Goal: Information Seeking & Learning: Learn about a topic

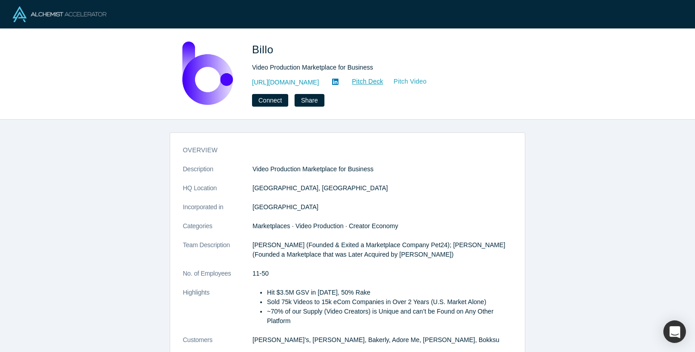
click at [392, 81] on link "Pitch Video" at bounding box center [405, 81] width 43 height 10
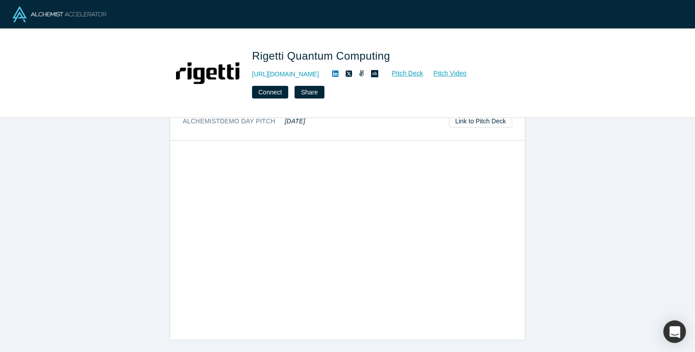
scroll to position [208, 0]
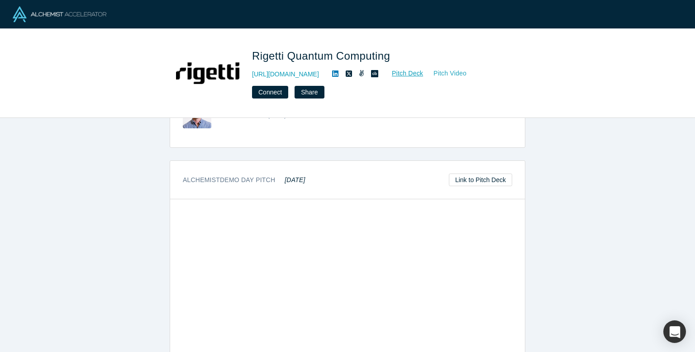
click at [444, 73] on link "Pitch Video" at bounding box center [444, 73] width 43 height 10
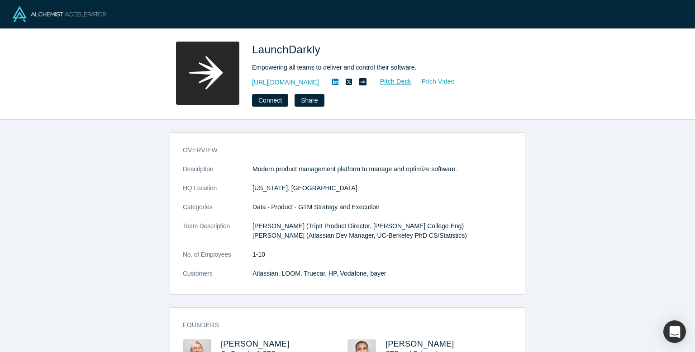
click at [435, 81] on link "Pitch Video" at bounding box center [433, 81] width 43 height 10
click at [387, 81] on link "Pitch Deck" at bounding box center [391, 81] width 42 height 10
